Goal: Find specific page/section: Find specific page/section

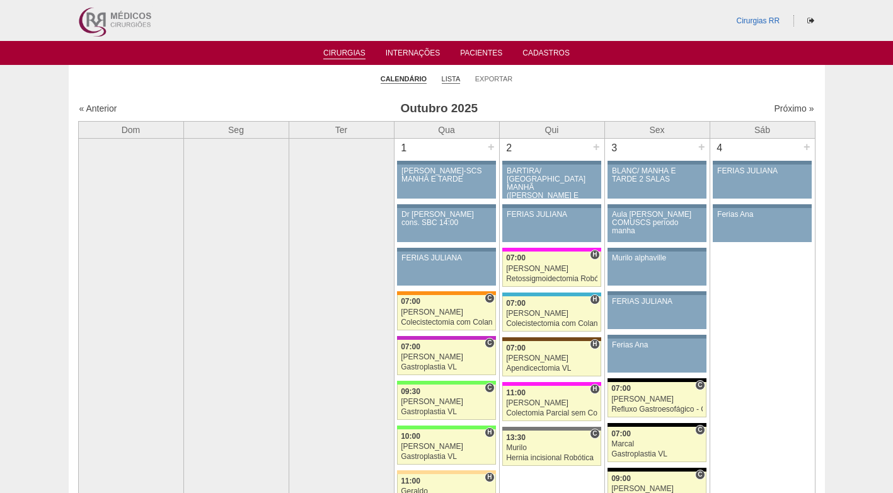
click at [452, 75] on link "Lista" at bounding box center [451, 78] width 19 height 9
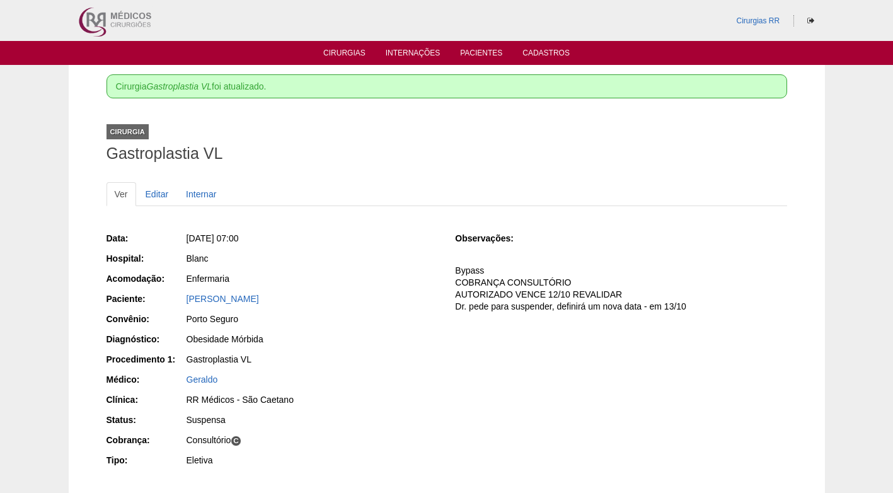
click at [335, 159] on h1 "Gastroplastia VL" at bounding box center [446, 154] width 680 height 16
click at [351, 49] on link "Cirurgias" at bounding box center [344, 54] width 42 height 11
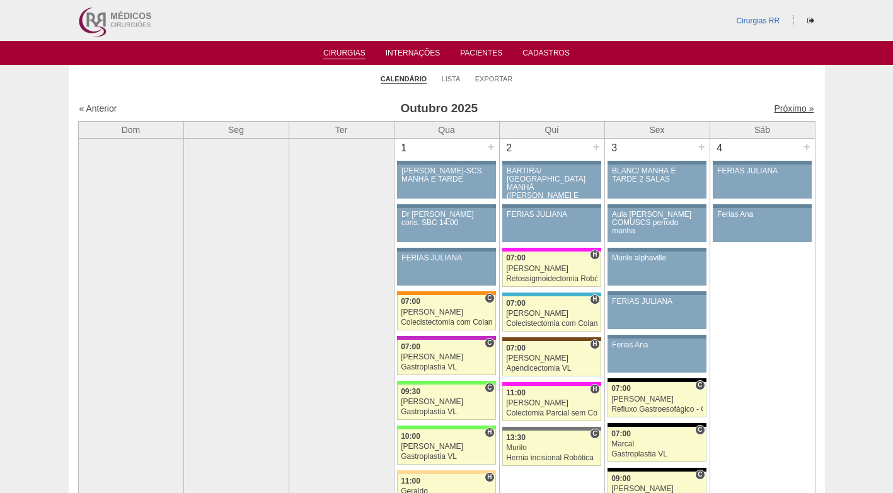
click at [779, 108] on link "Próximo »" at bounding box center [794, 108] width 40 height 10
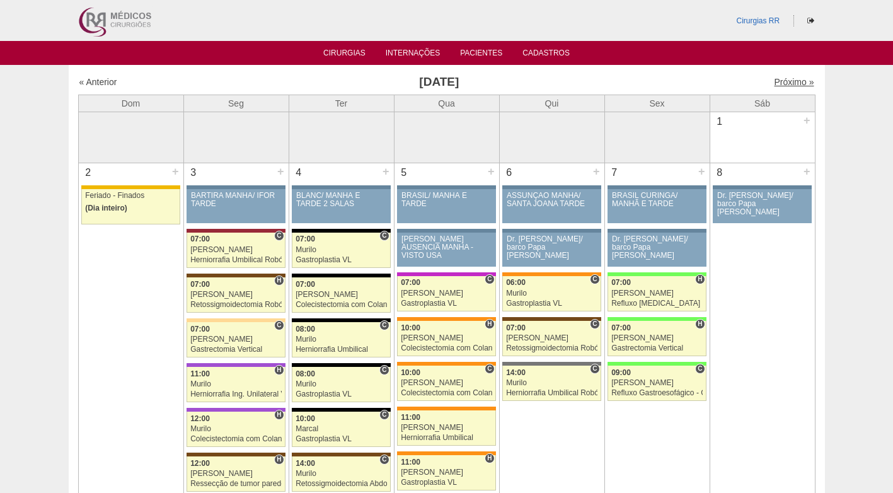
click at [786, 79] on link "Próximo »" at bounding box center [794, 82] width 40 height 10
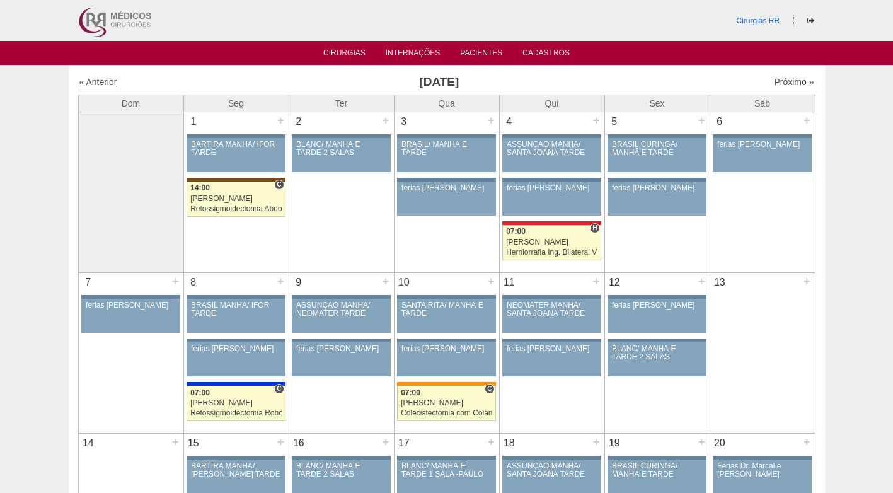
click at [108, 85] on link "« Anterior" at bounding box center [98, 82] width 38 height 10
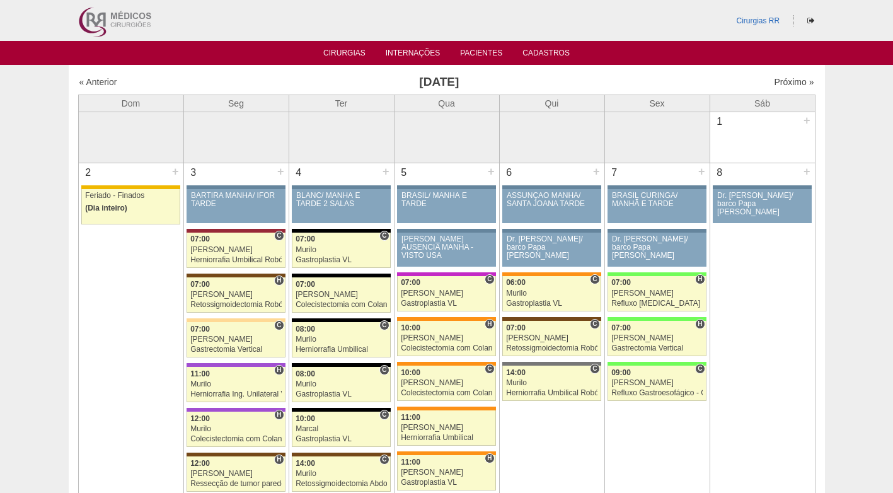
click at [239, 83] on div "« Anterior" at bounding box center [167, 82] width 176 height 13
drag, startPoint x: 574, startPoint y: 80, endPoint x: 636, endPoint y: 85, distance: 61.3
click at [578, 81] on h3 "Novembro 2025" at bounding box center [438, 82] width 367 height 18
click at [619, 76] on div "« Anterior Novembro 2025 Próximo »" at bounding box center [446, 84] width 737 height 20
click at [589, 75] on h3 "Novembro 2025" at bounding box center [438, 82] width 367 height 18
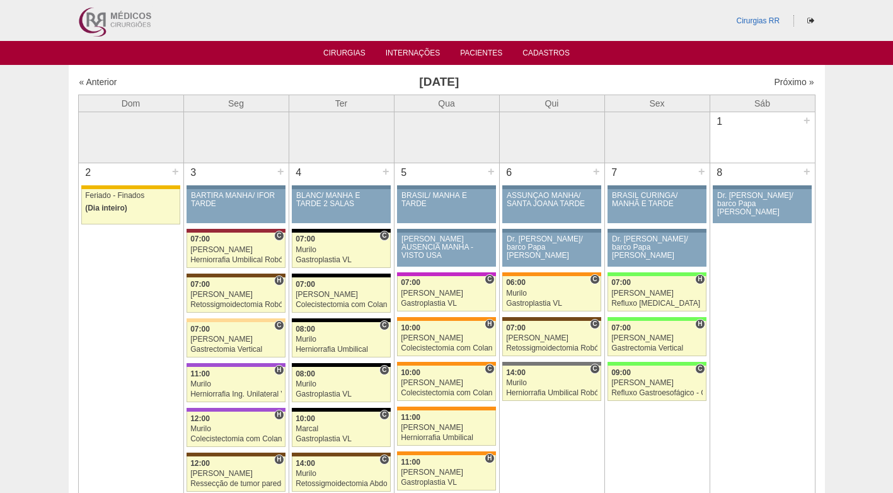
click at [589, 75] on h3 "Novembro 2025" at bounding box center [438, 82] width 367 height 18
